Goal: Information Seeking & Learning: Learn about a topic

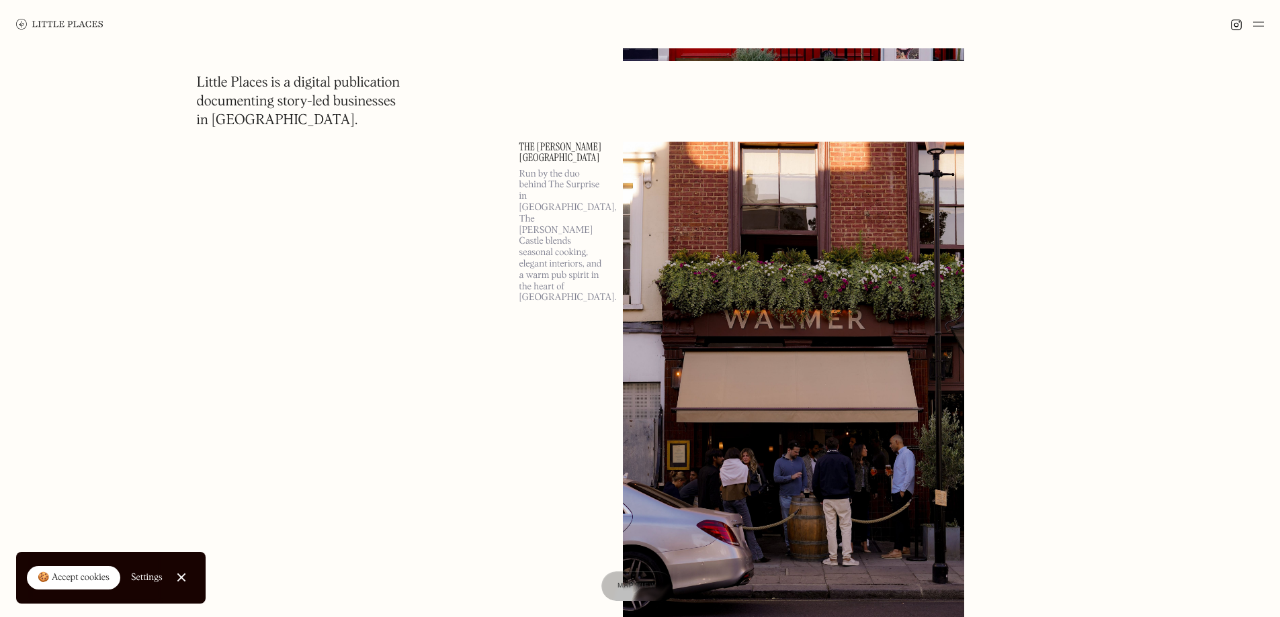
scroll to position [1881, 0]
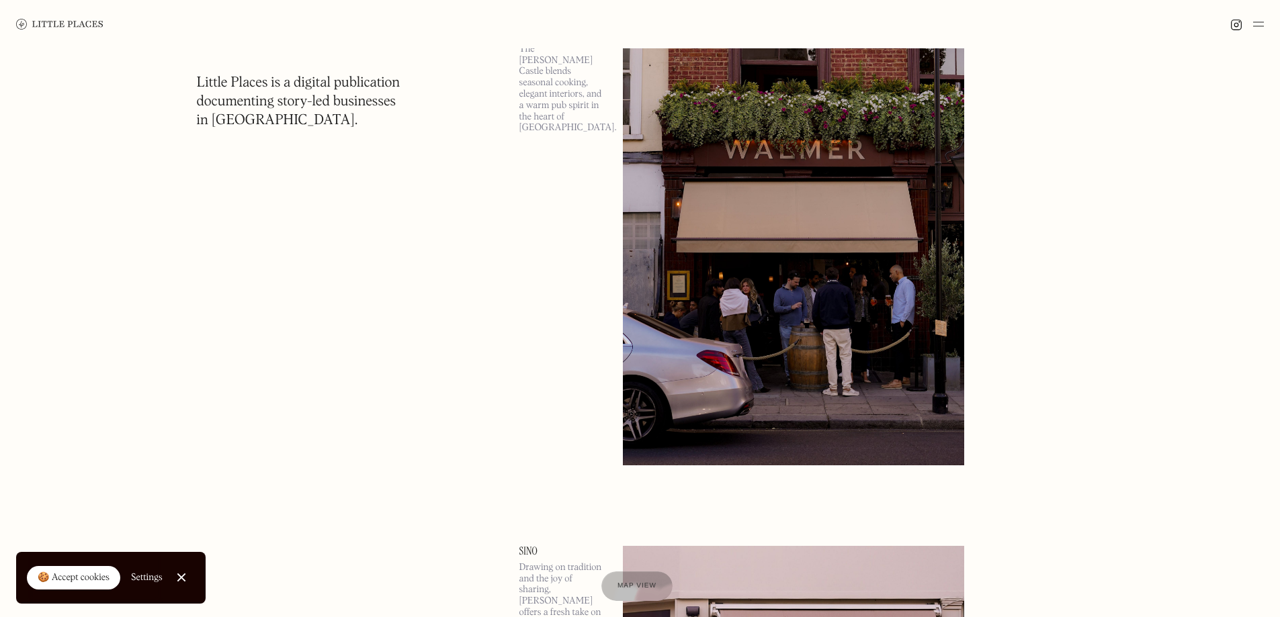
click at [185, 570] on link "Close Cookie Popup" at bounding box center [181, 577] width 27 height 27
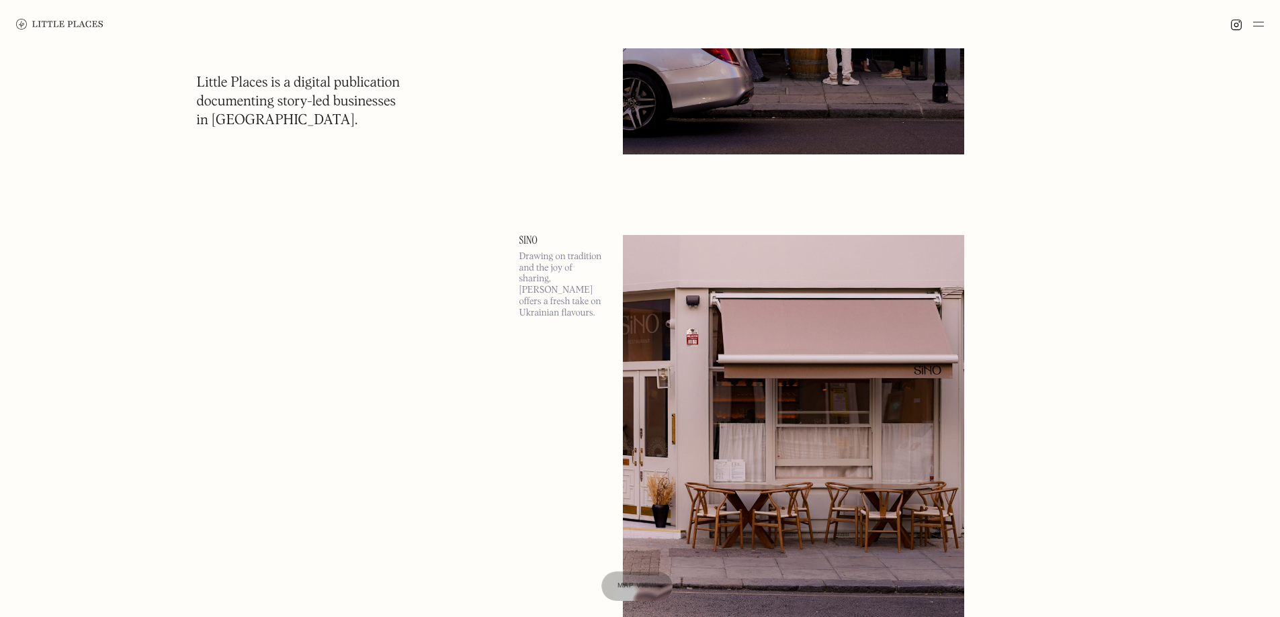
scroll to position [2351, 0]
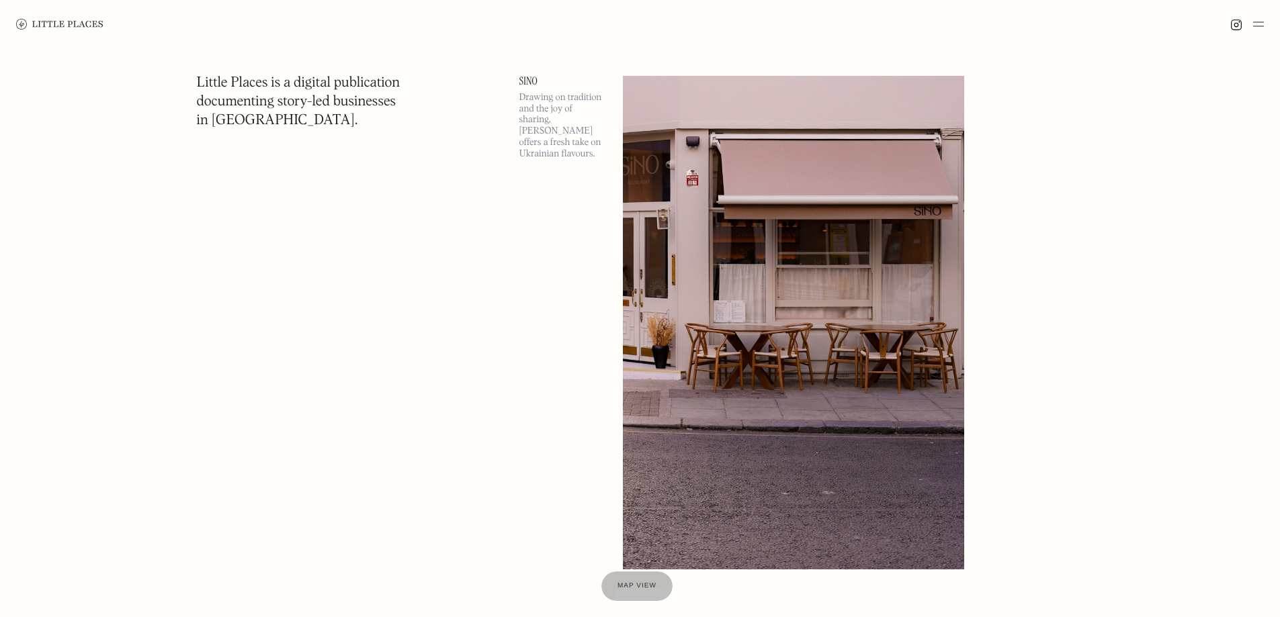
click at [1251, 26] on div at bounding box center [1247, 24] width 34 height 16
click at [1257, 24] on img at bounding box center [1258, 24] width 11 height 16
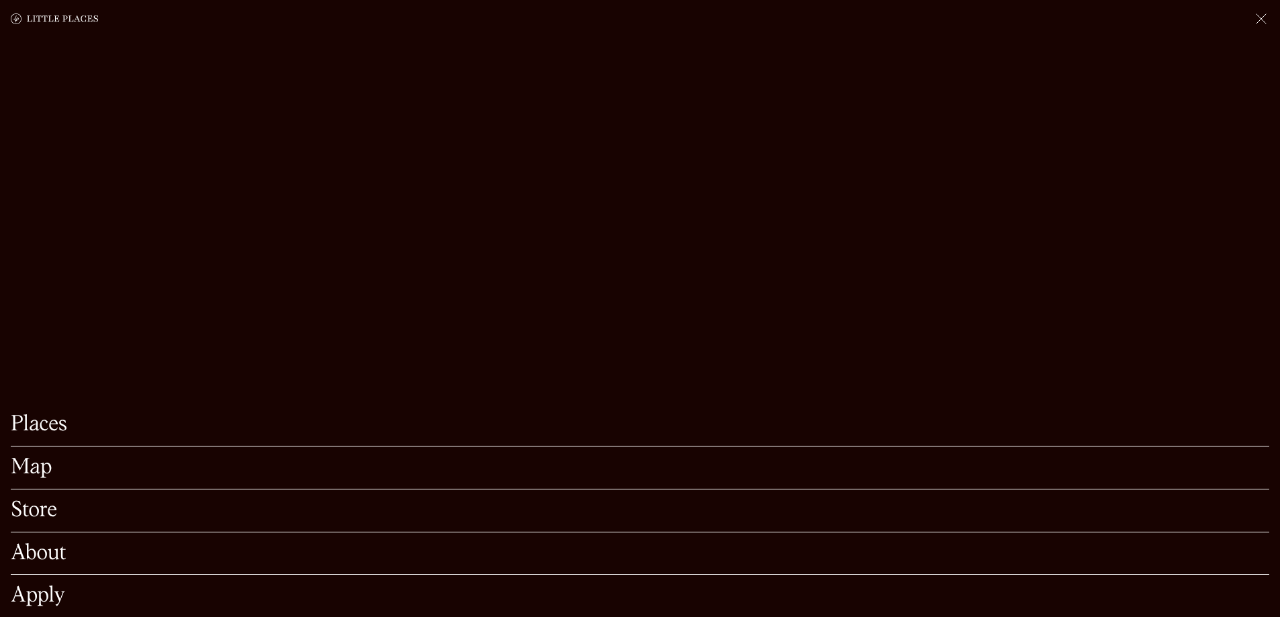
scroll to position [2418, 0]
click at [43, 414] on link "Places" at bounding box center [640, 424] width 1258 height 21
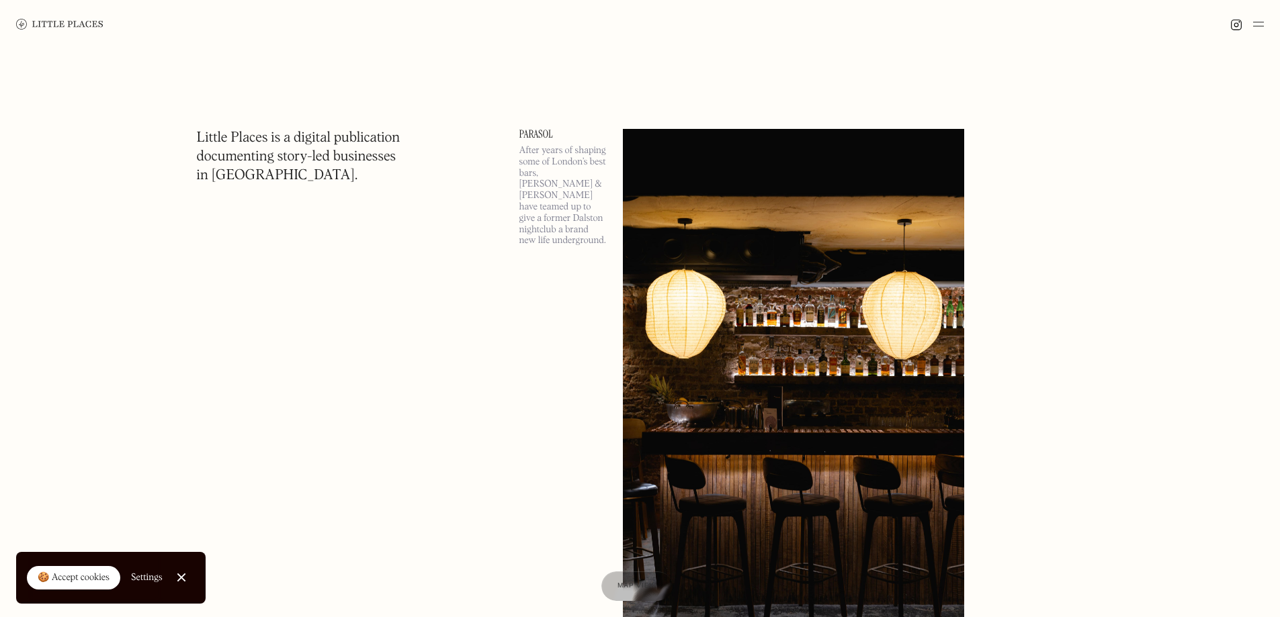
scroll to position [1881, 0]
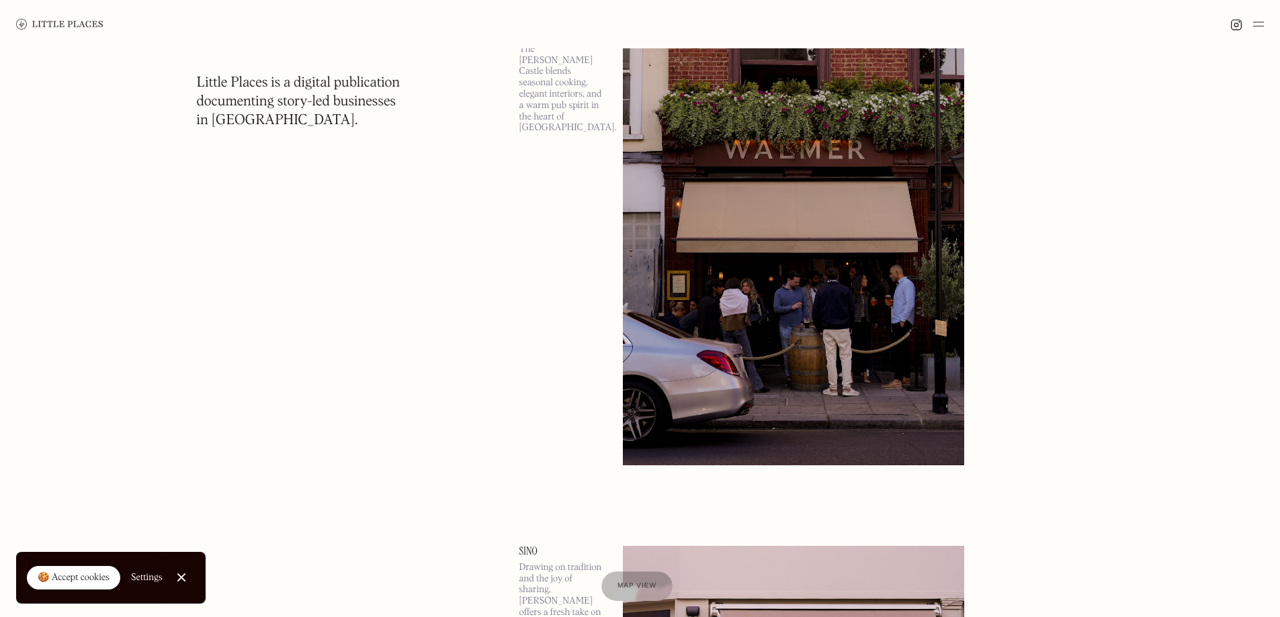
click at [1257, 24] on img at bounding box center [1258, 24] width 11 height 16
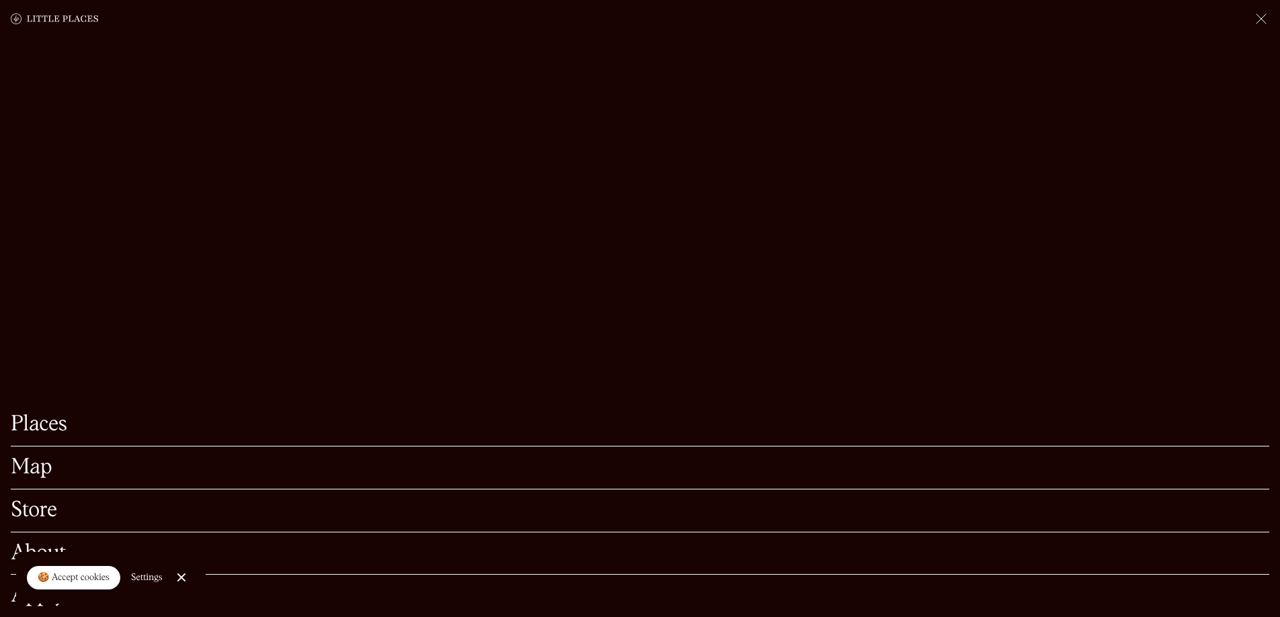
click at [29, 457] on link "Map" at bounding box center [640, 467] width 1258 height 21
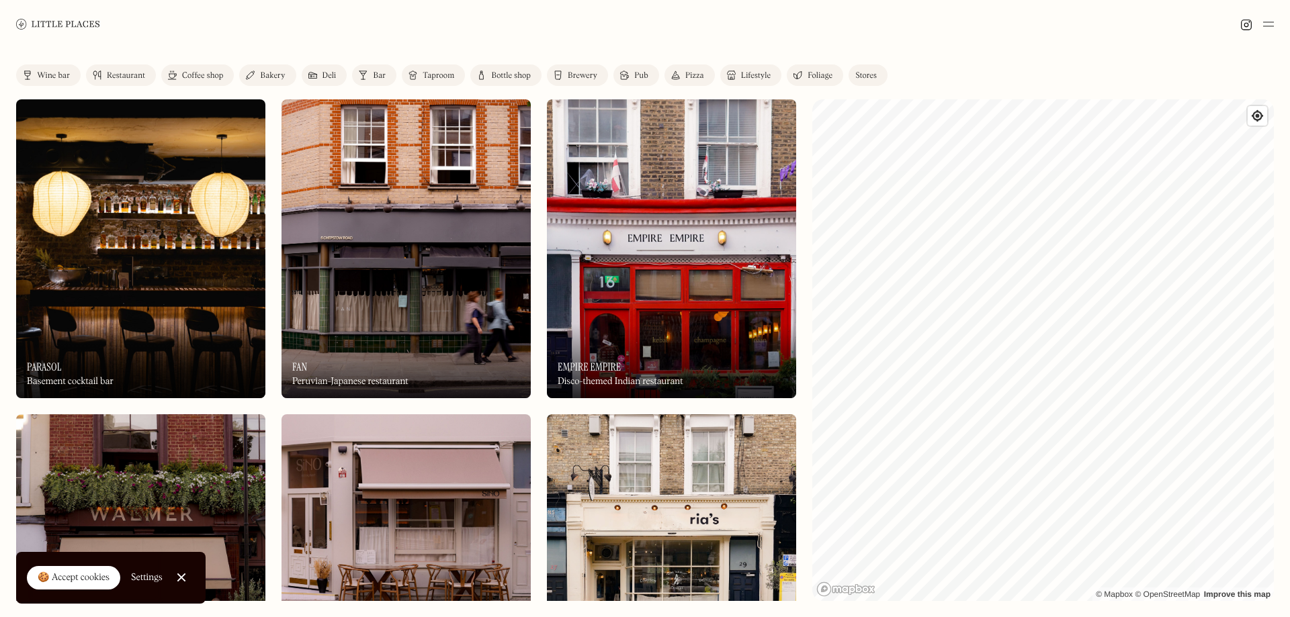
click at [119, 77] on div "Restaurant" at bounding box center [126, 76] width 38 height 8
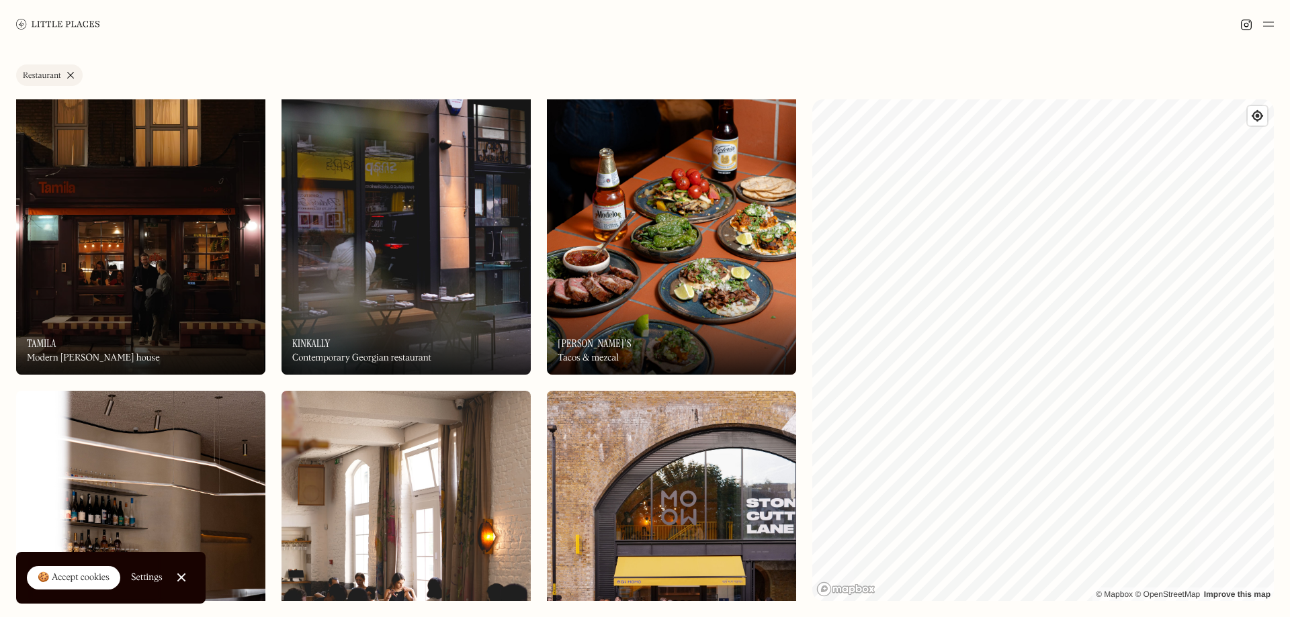
scroll to position [3291, 0]
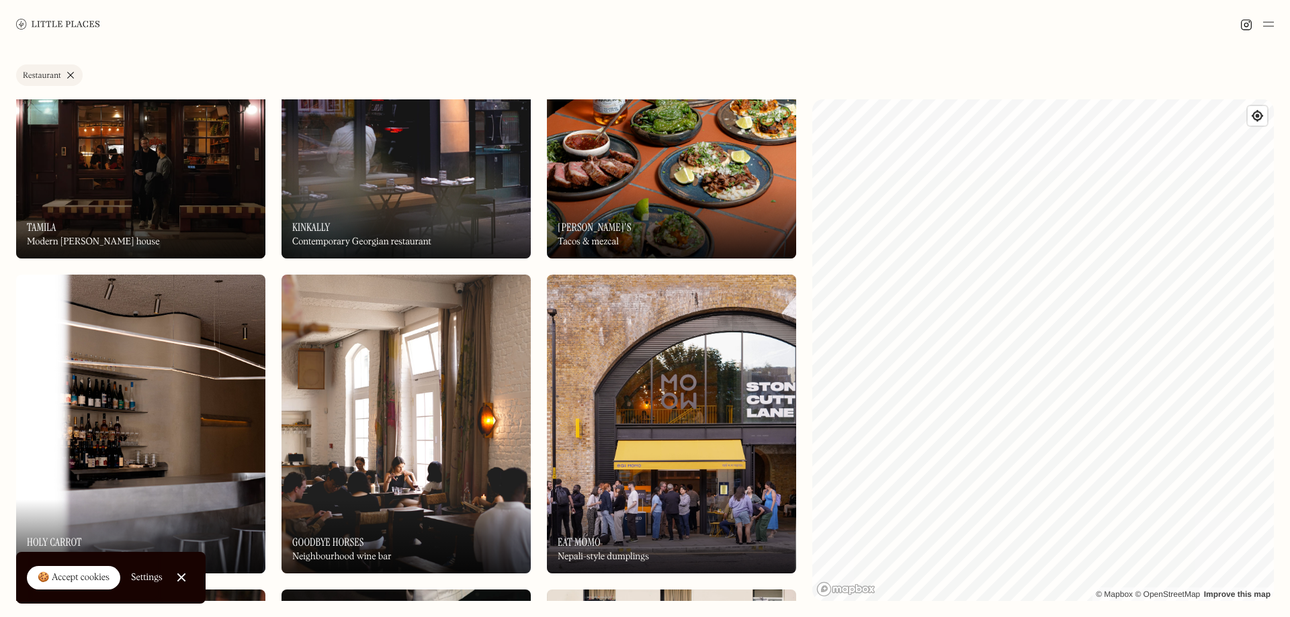
click at [680, 425] on img at bounding box center [671, 424] width 249 height 299
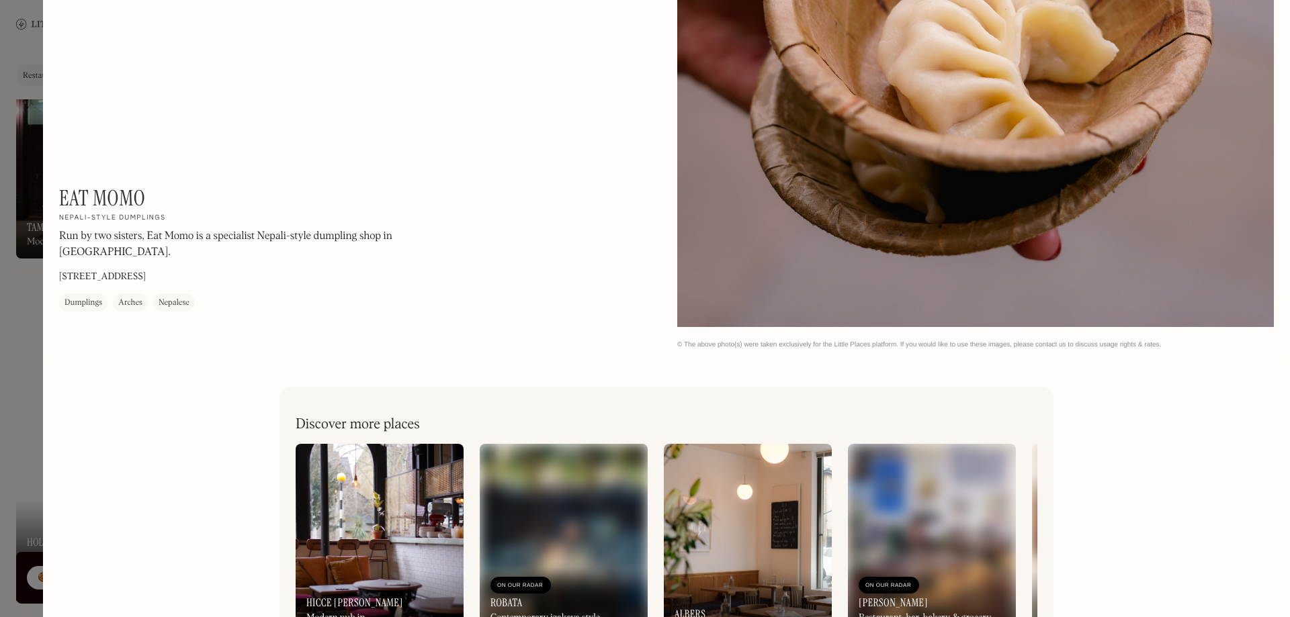
scroll to position [1257, 0]
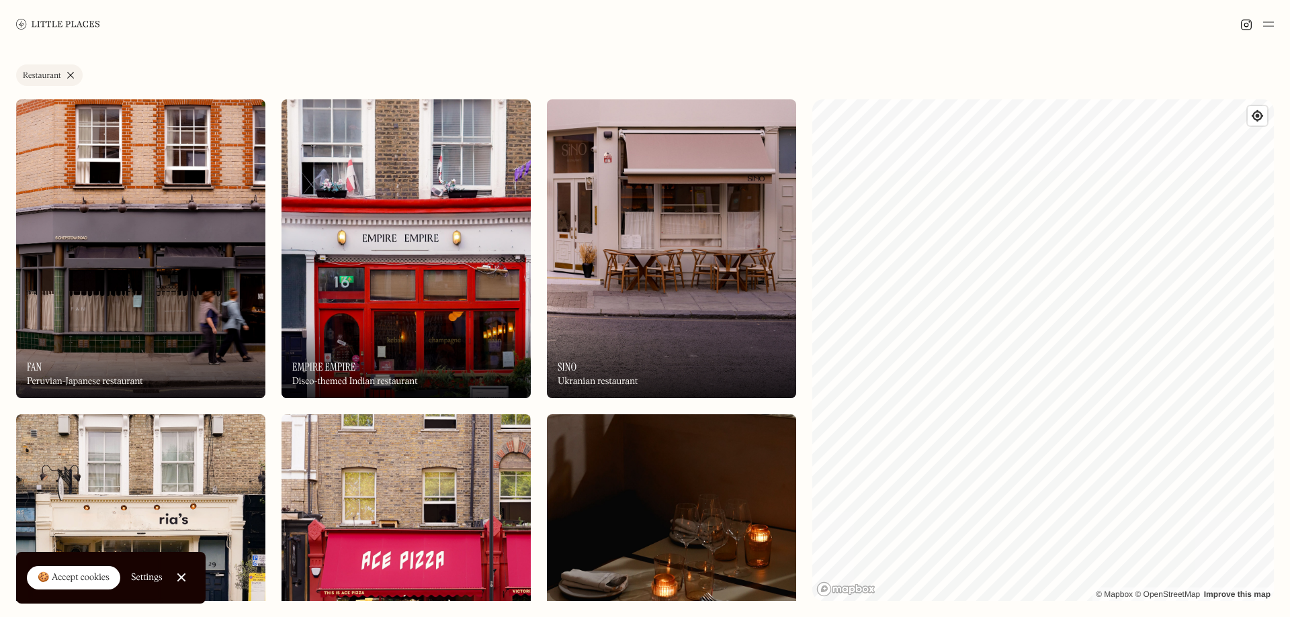
click at [67, 79] on link "Restaurant" at bounding box center [49, 74] width 67 height 21
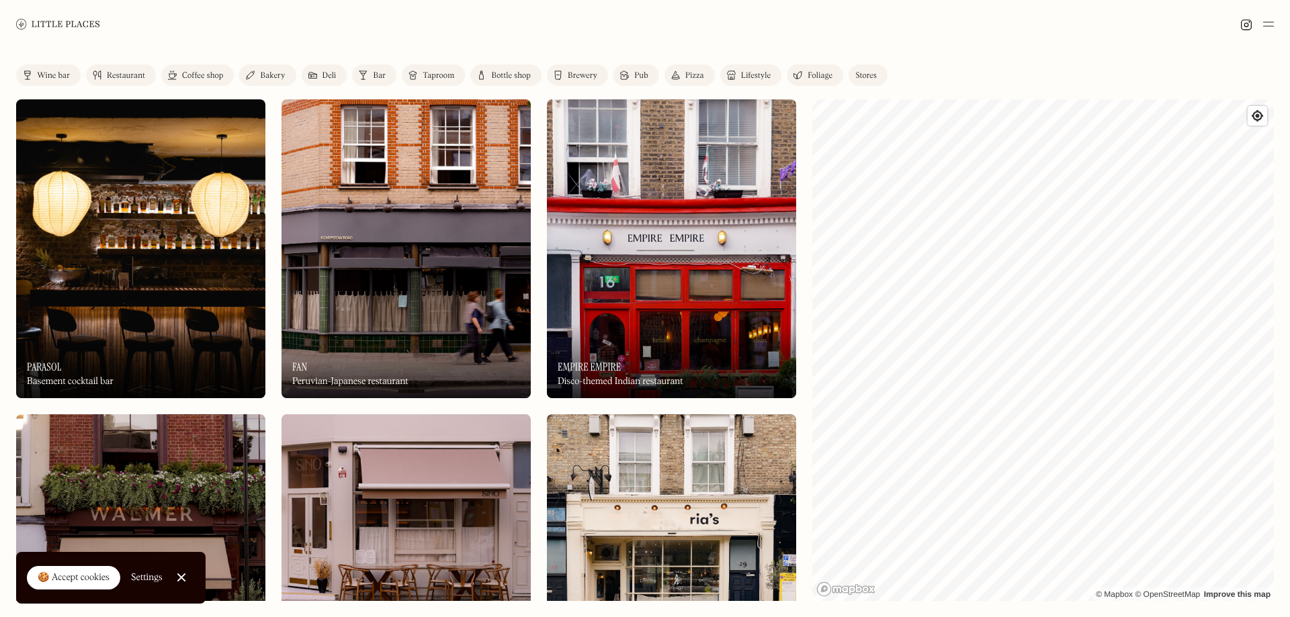
click at [699, 75] on div "Pizza" at bounding box center [694, 76] width 19 height 8
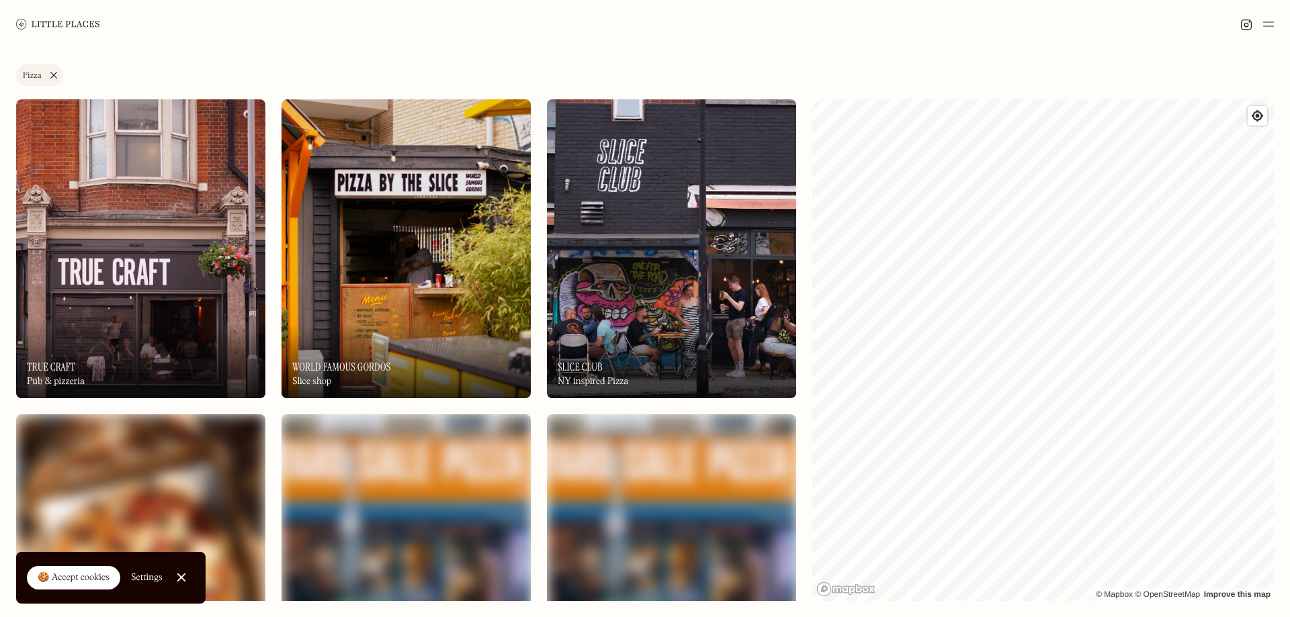
click at [631, 300] on img at bounding box center [671, 248] width 249 height 299
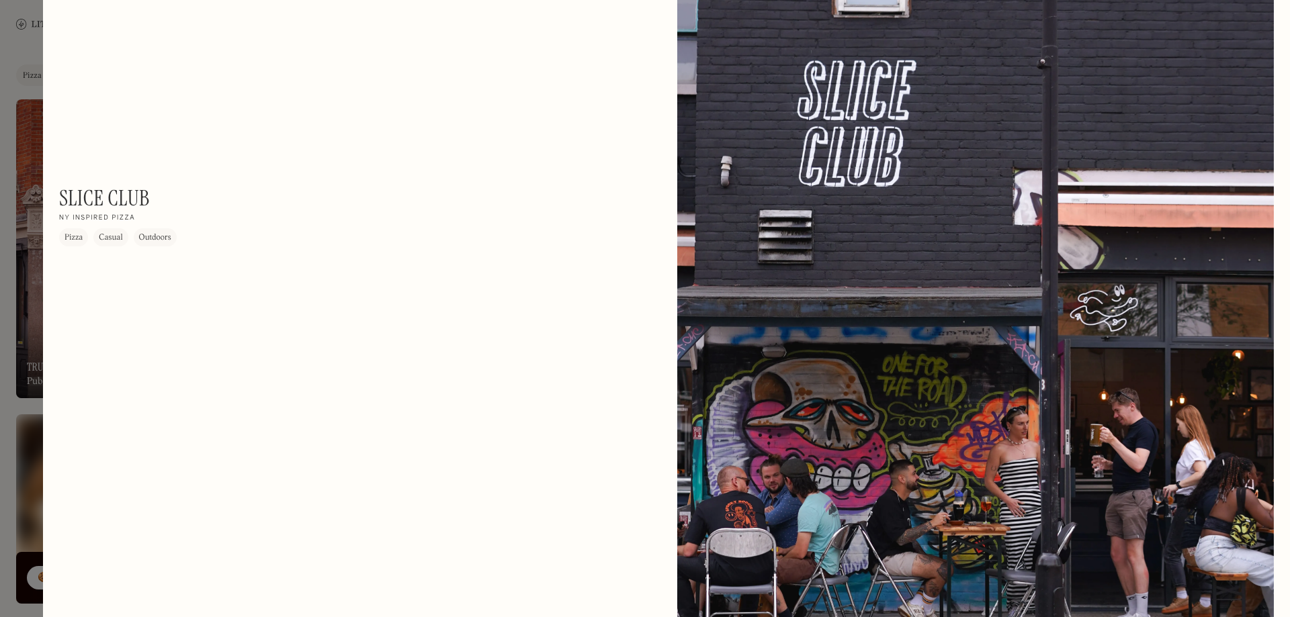
scroll to position [500, 0]
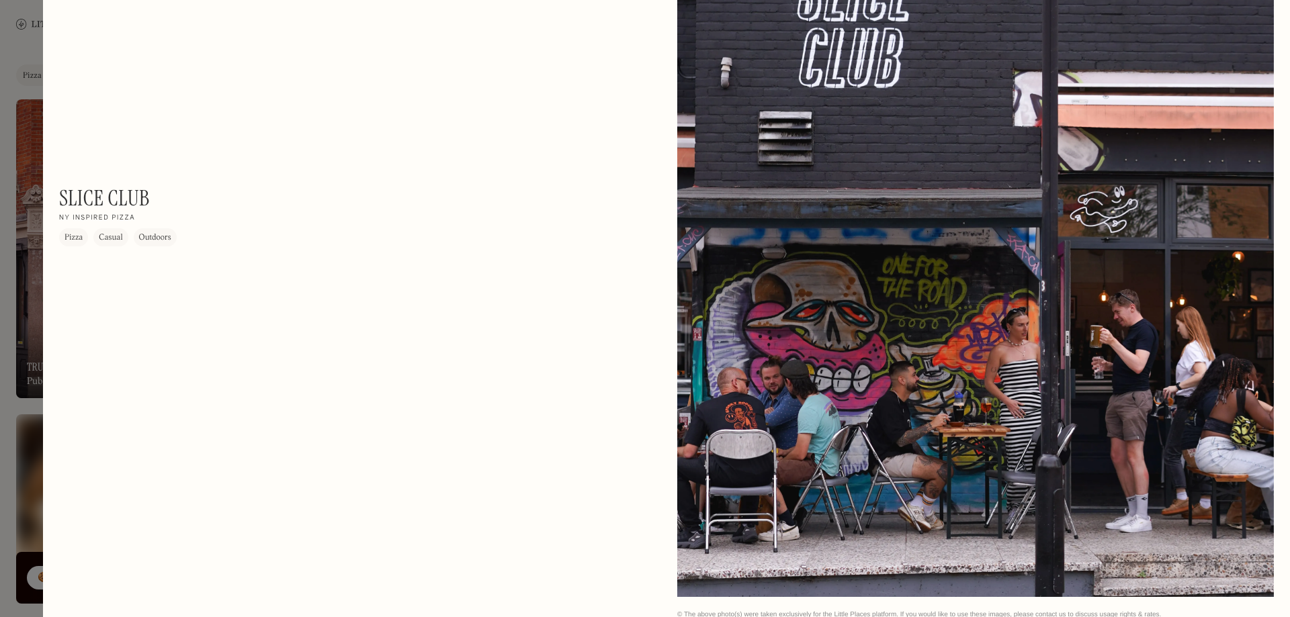
click at [1032, 253] on div at bounding box center [975, 225] width 596 height 746
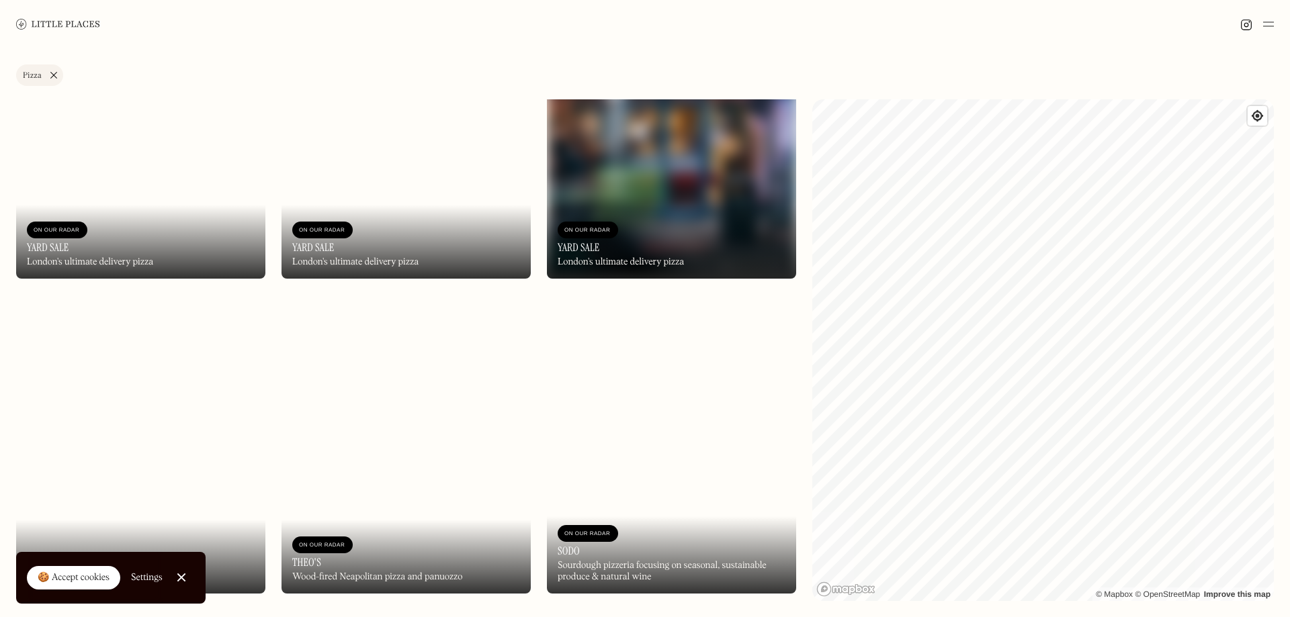
scroll to position [754, 0]
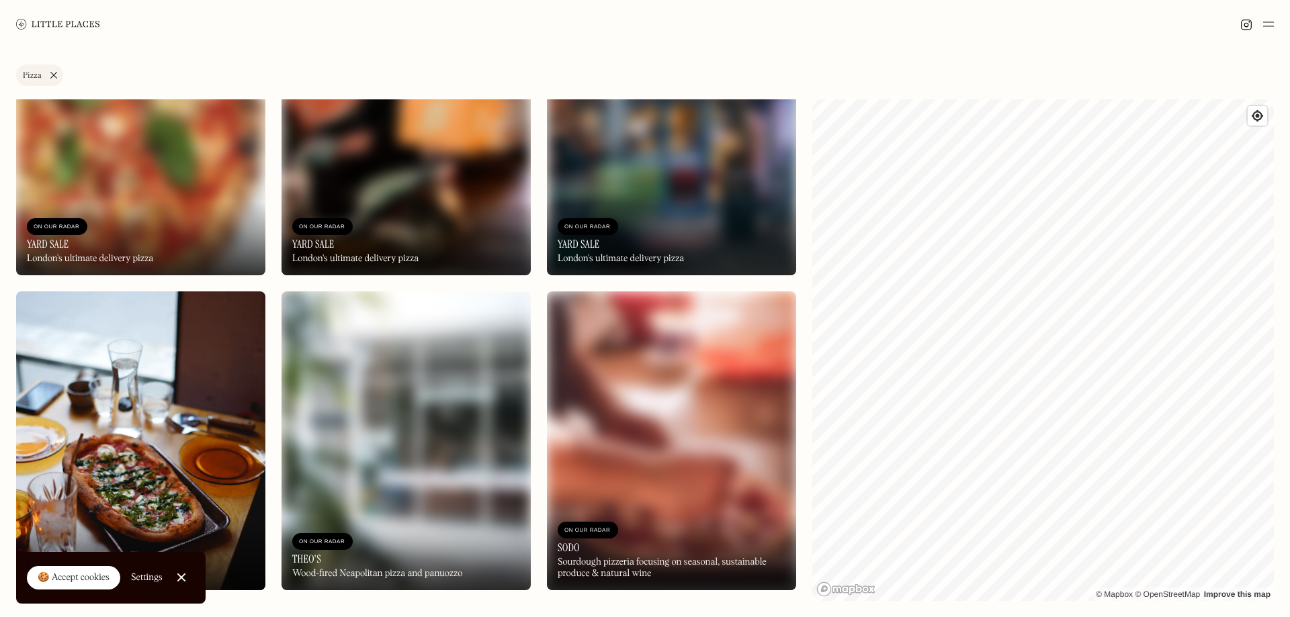
click at [152, 416] on img at bounding box center [140, 441] width 249 height 299
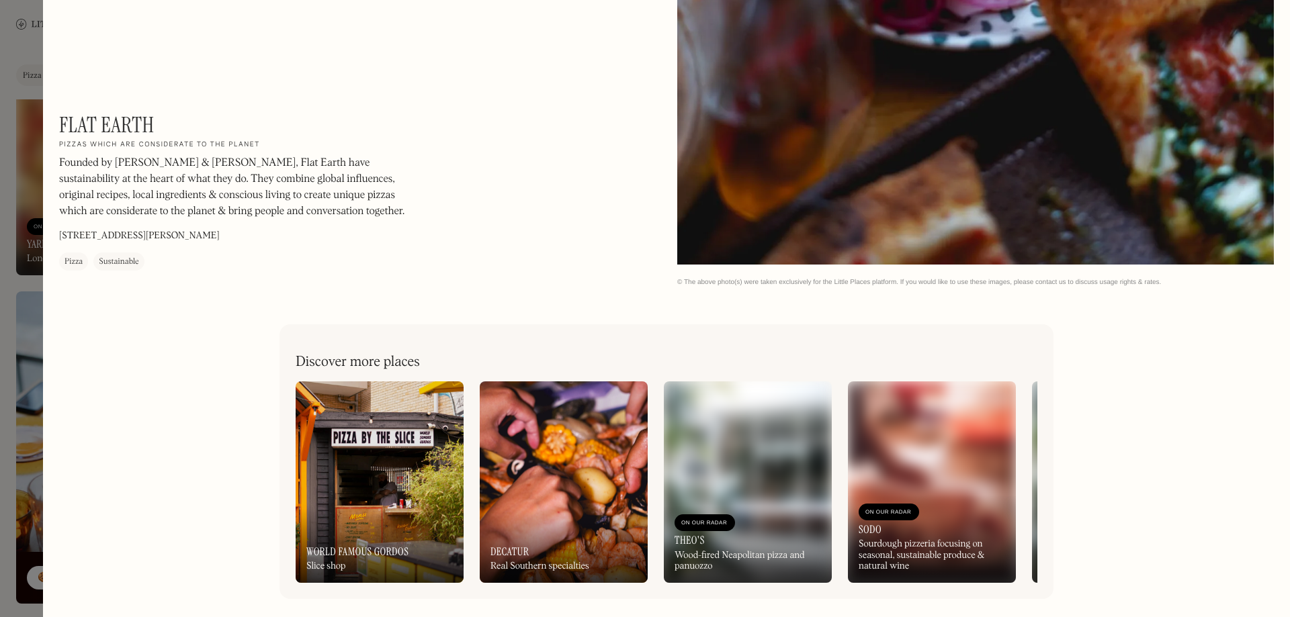
scroll to position [2770, 0]
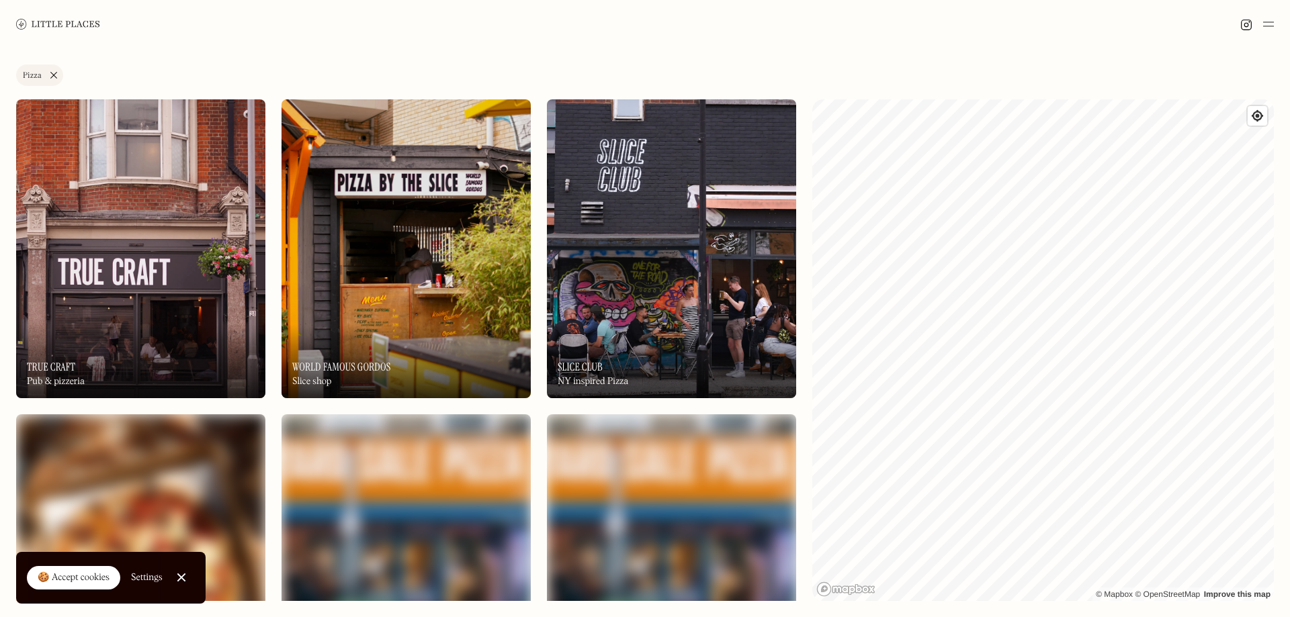
click at [453, 267] on img at bounding box center [405, 248] width 249 height 299
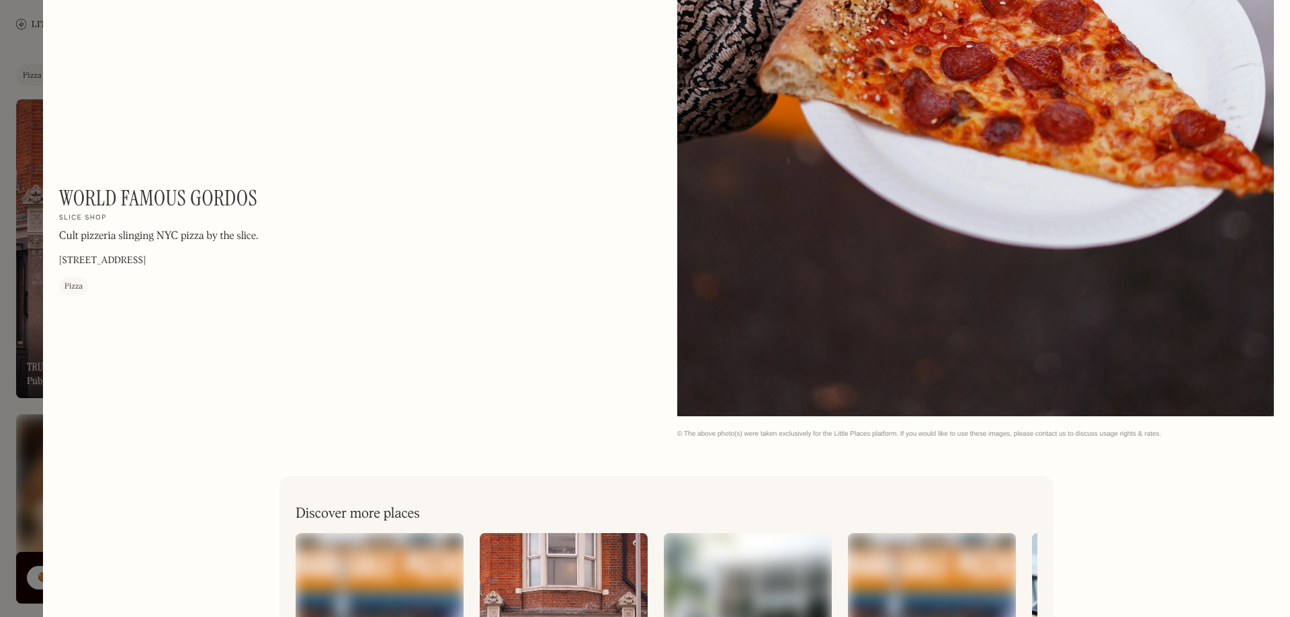
scroll to position [1257, 0]
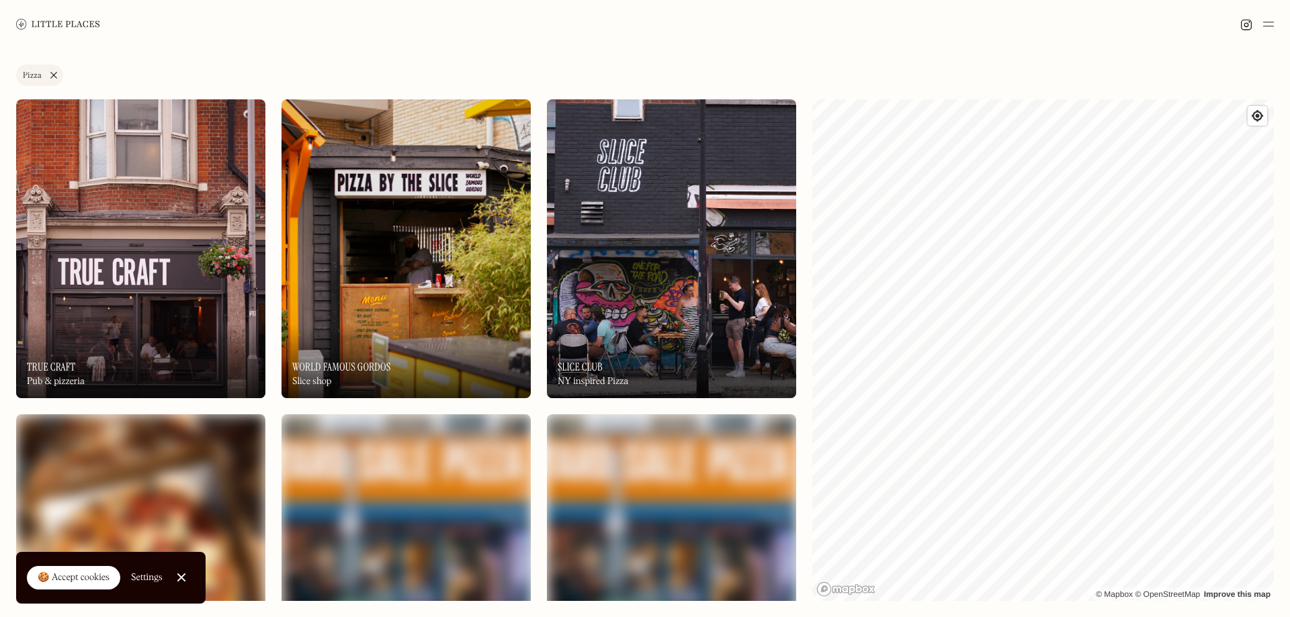
click at [133, 265] on img at bounding box center [140, 248] width 249 height 299
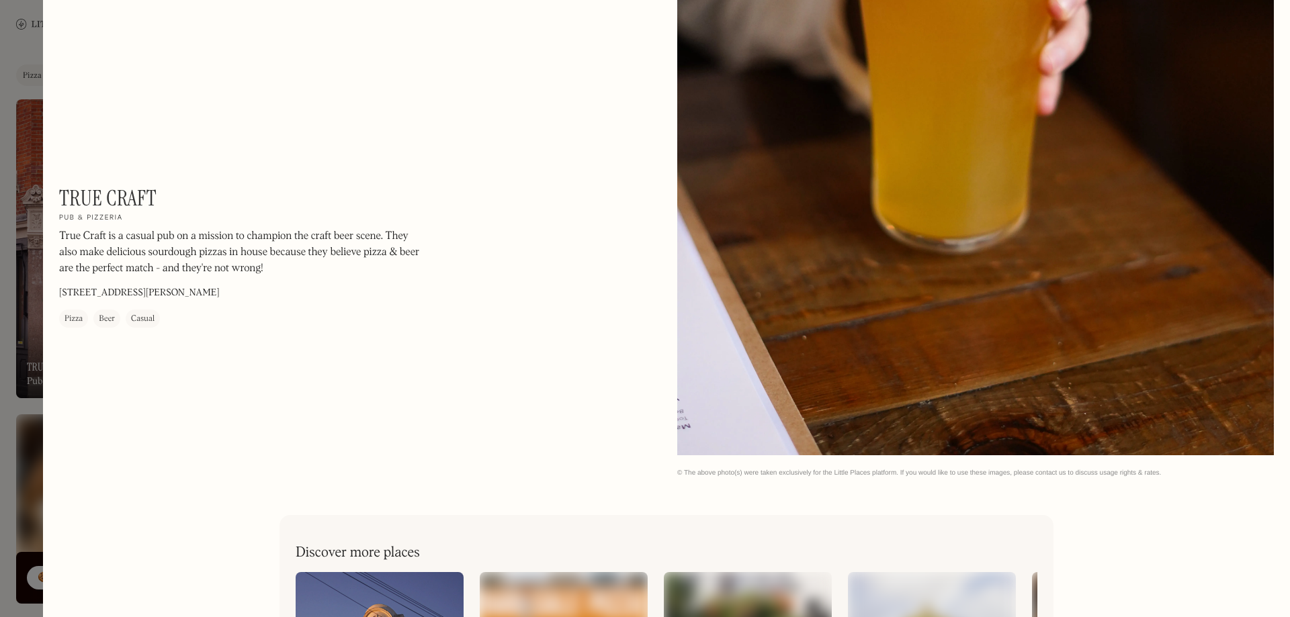
scroll to position [2013, 0]
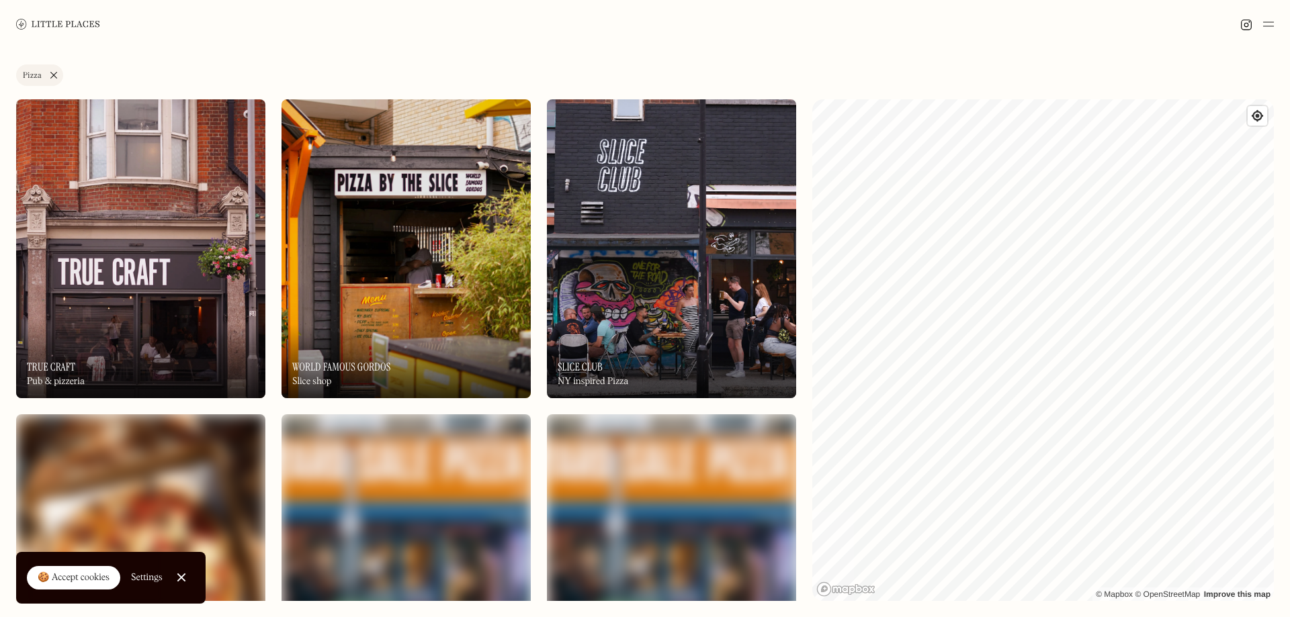
click at [54, 73] on link "Pizza" at bounding box center [39, 74] width 47 height 21
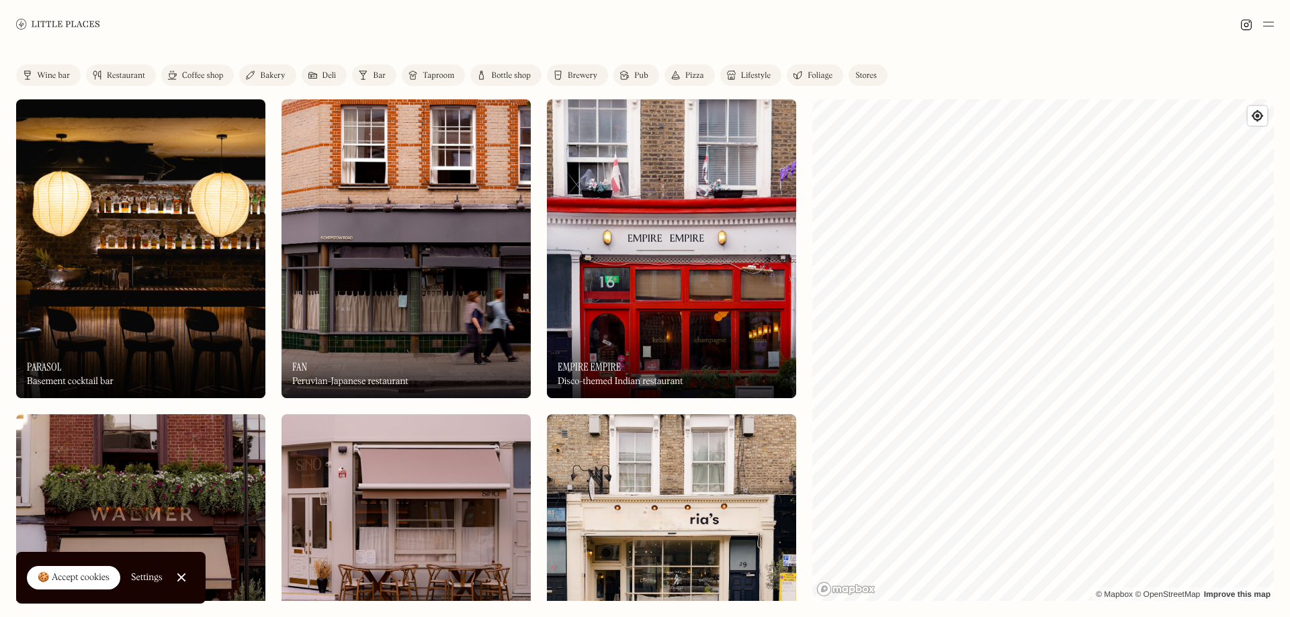
click at [684, 294] on img at bounding box center [671, 248] width 249 height 299
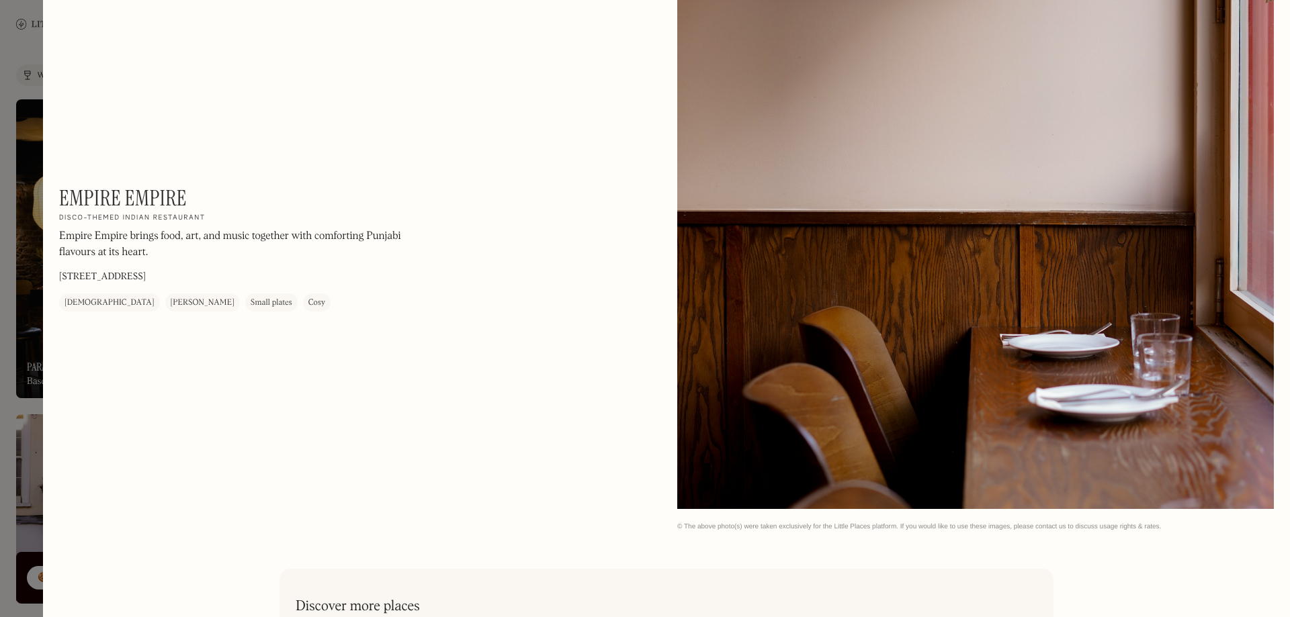
scroll to position [2770, 0]
